Goal: Task Accomplishment & Management: Use online tool/utility

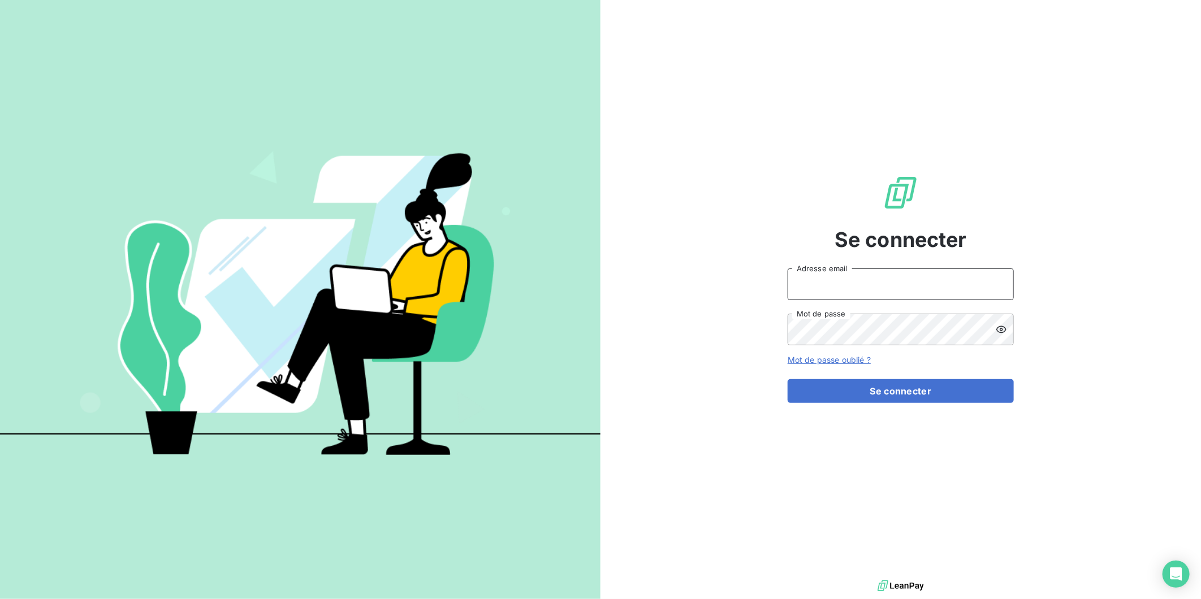
type input "[PERSON_NAME][EMAIL_ADDRESS][DOMAIN_NAME]"
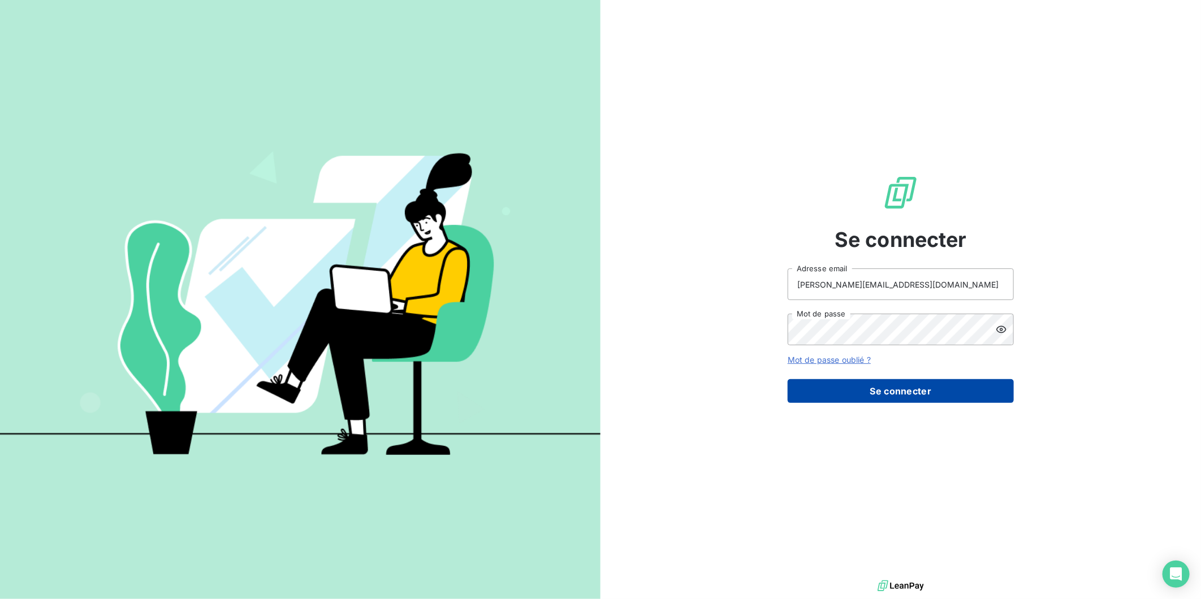
click at [898, 385] on button "Se connecter" at bounding box center [901, 391] width 226 height 24
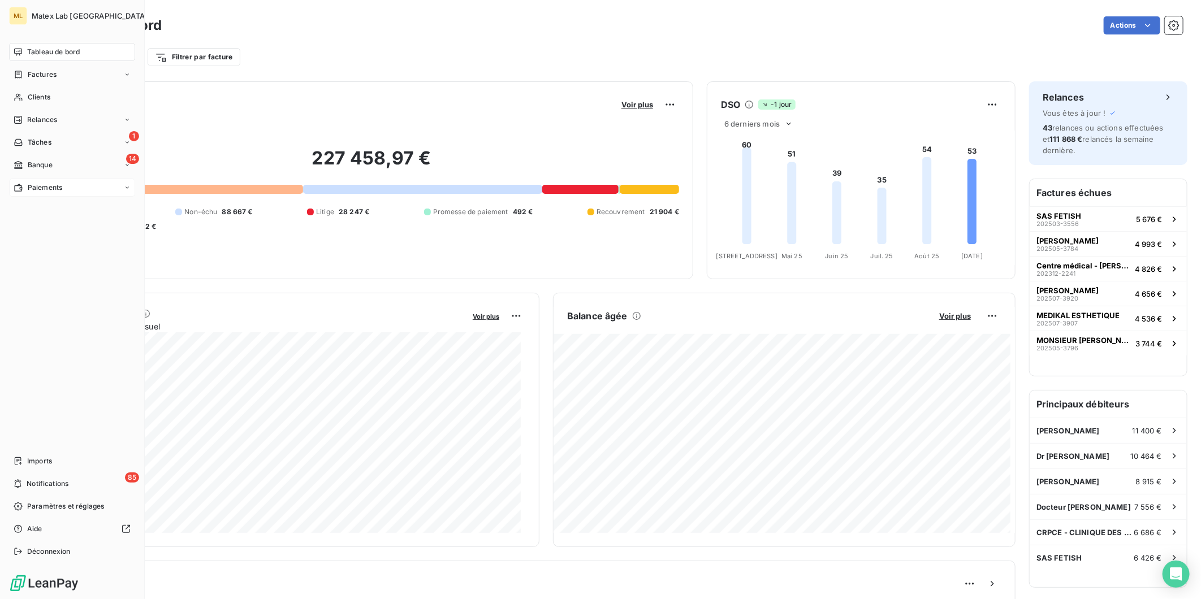
click at [43, 187] on span "Paiements" at bounding box center [45, 188] width 34 height 10
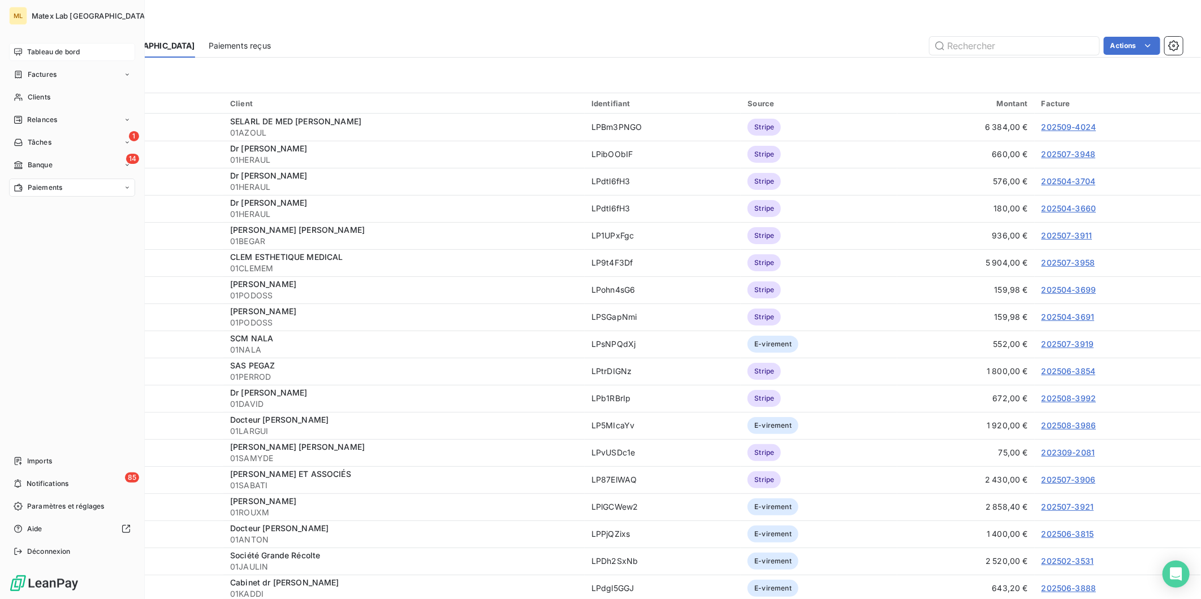
click at [38, 57] on div "Tableau de bord" at bounding box center [72, 52] width 126 height 18
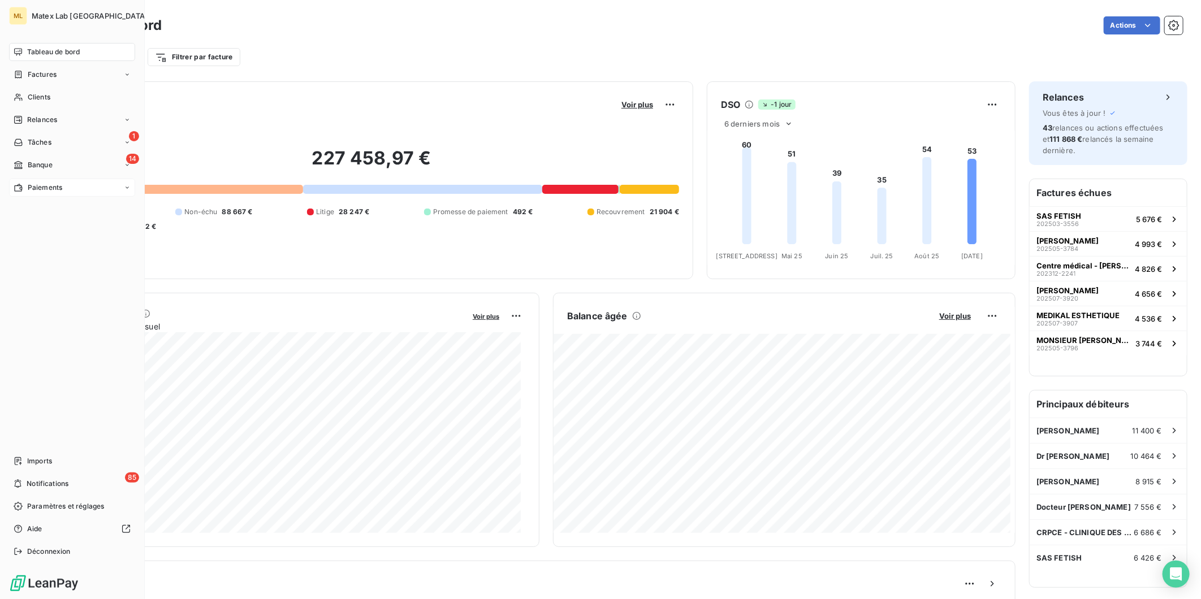
click at [60, 185] on span "Paiements" at bounding box center [45, 188] width 34 height 10
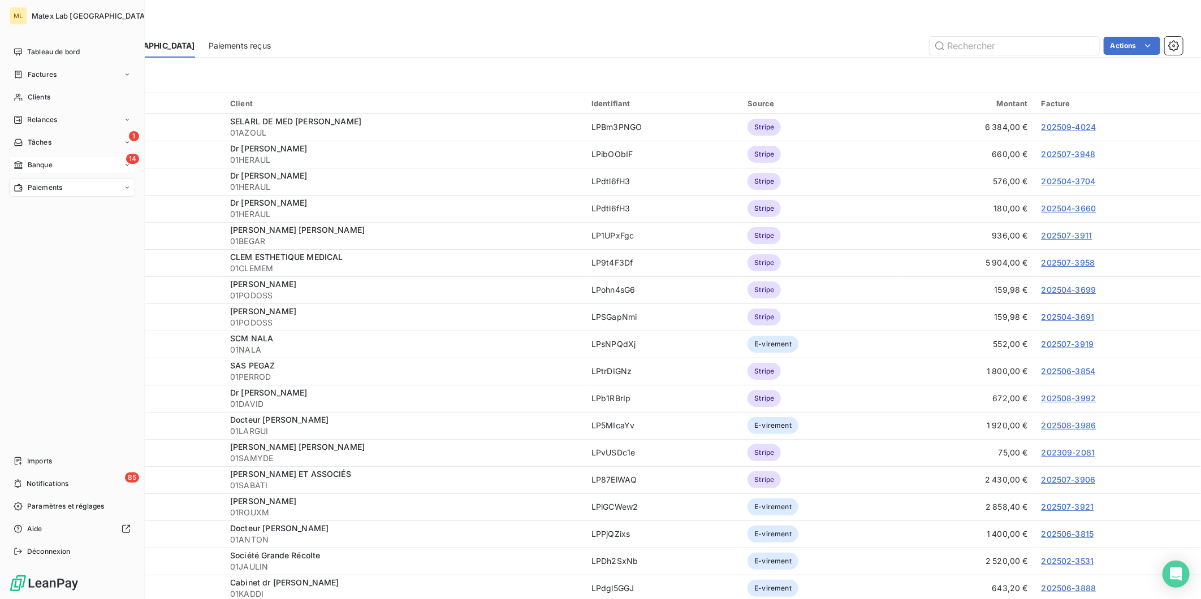
click at [29, 159] on div "14 Banque" at bounding box center [72, 165] width 126 height 18
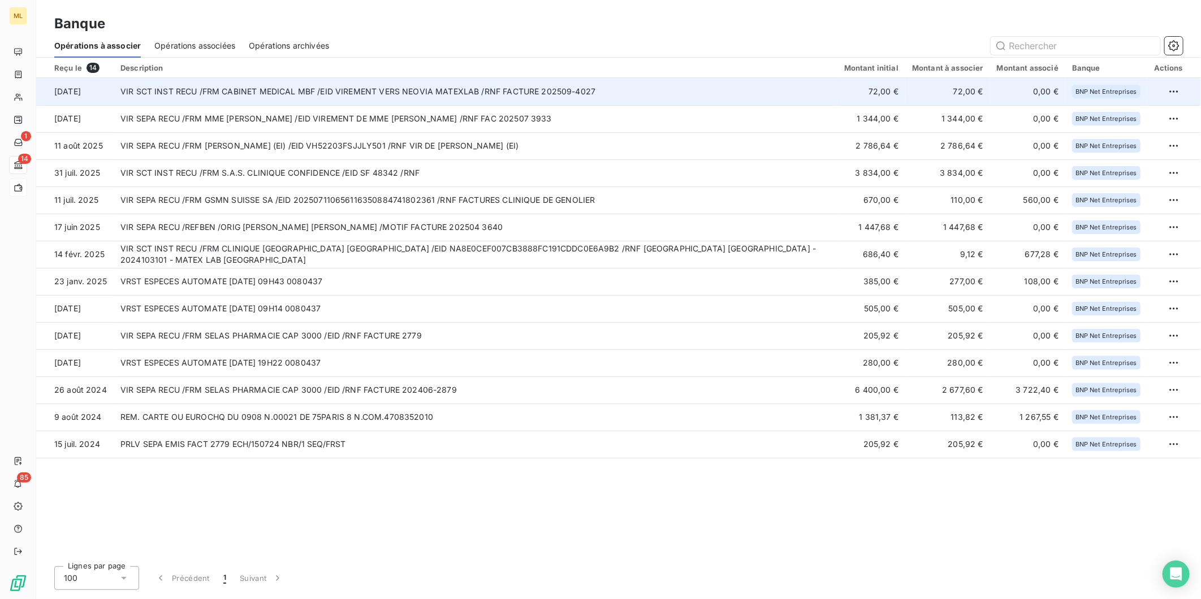
click at [494, 93] on td "VIR SCT INST RECU /FRM CABINET MEDICAL MBF /EID VIREMENT VERS NEOVIA MATEXLAB /…" at bounding box center [476, 91] width 724 height 27
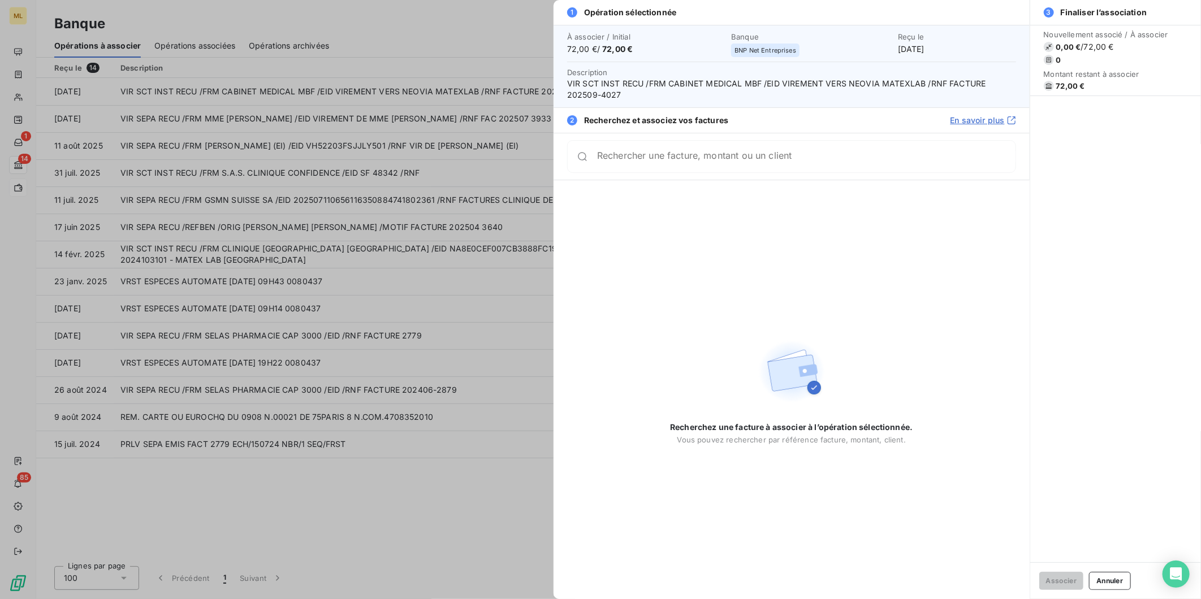
click at [645, 162] on input "Rechercher une facture, montant ou un client" at bounding box center [806, 156] width 418 height 11
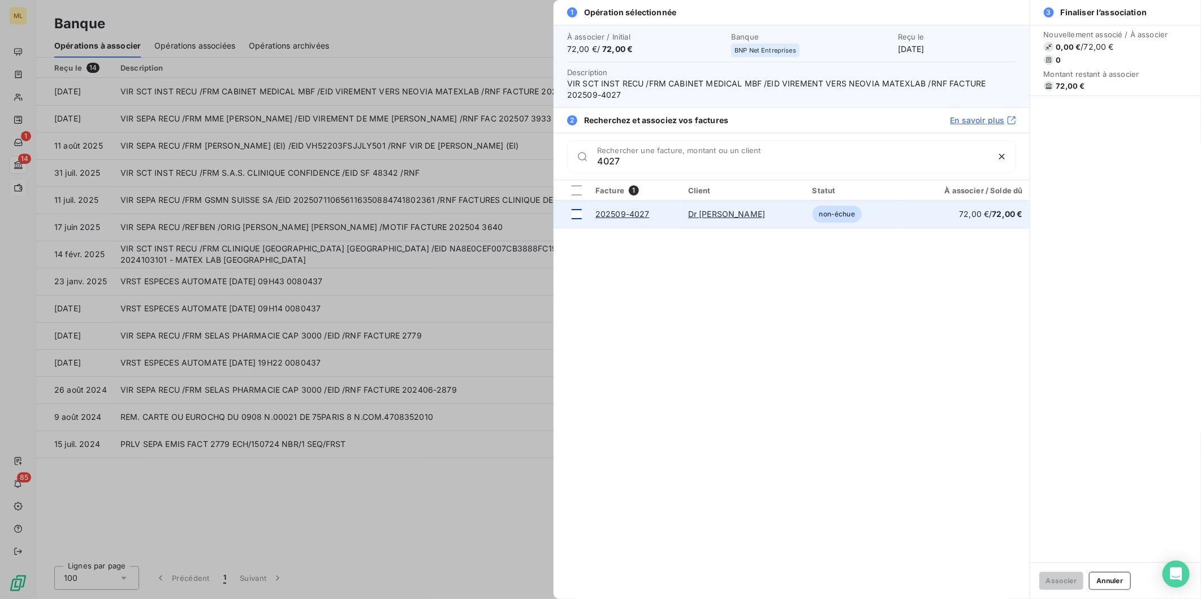
type input "4027"
click at [577, 213] on div at bounding box center [577, 214] width 10 height 10
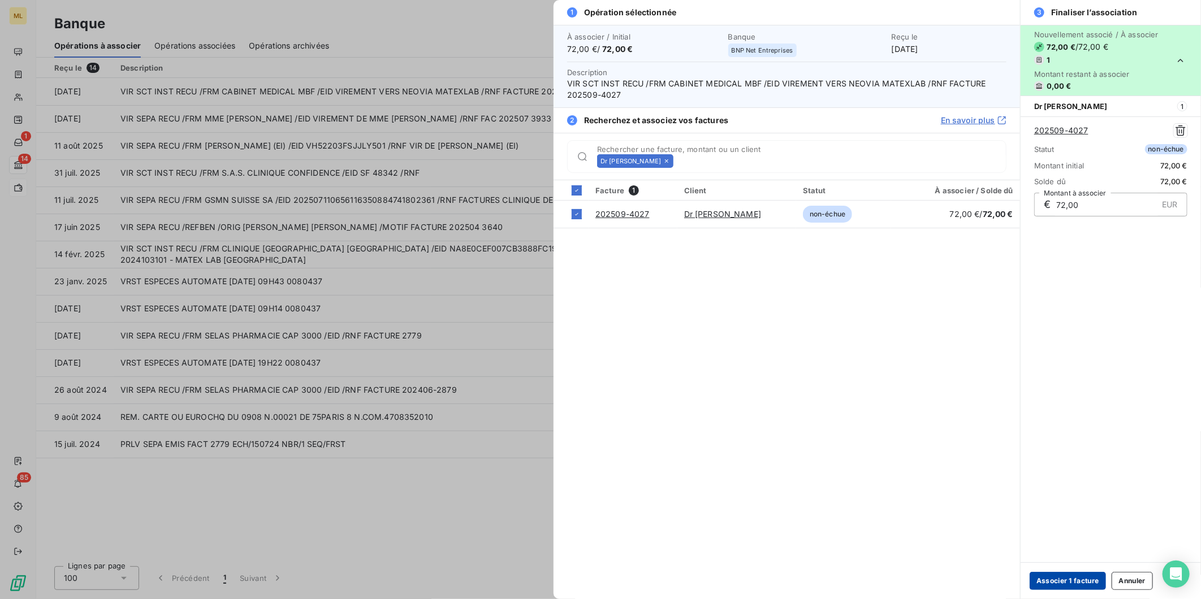
click at [1082, 580] on button "Associer 1 facture" at bounding box center [1068, 581] width 76 height 18
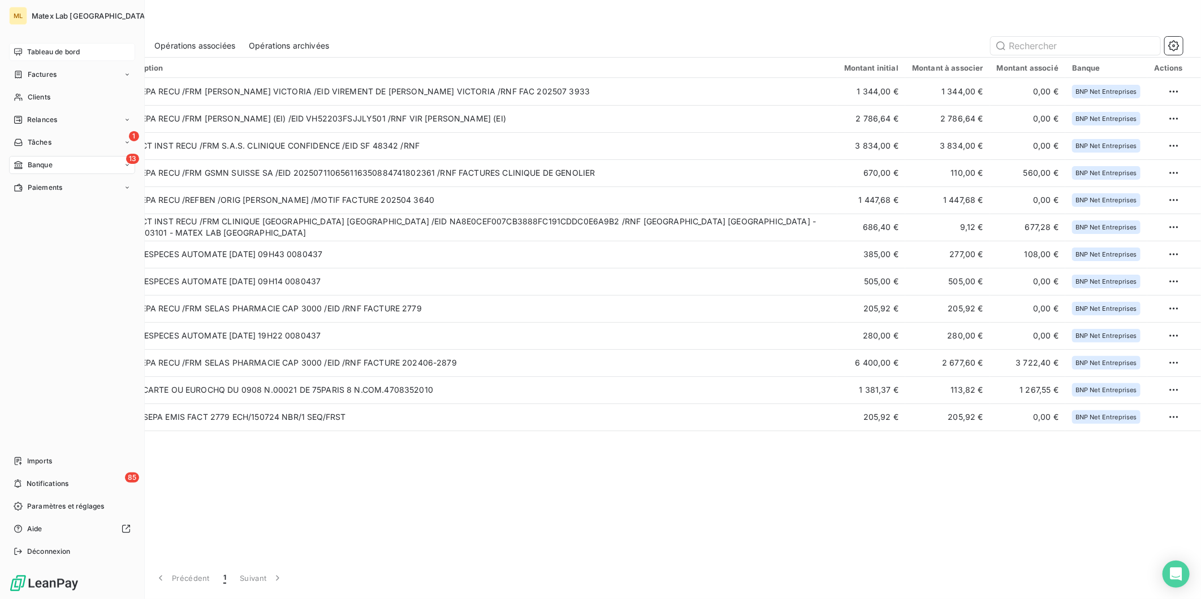
click at [45, 55] on span "Tableau de bord" at bounding box center [53, 52] width 53 height 10
